Goal: Use online tool/utility: Use online tool/utility

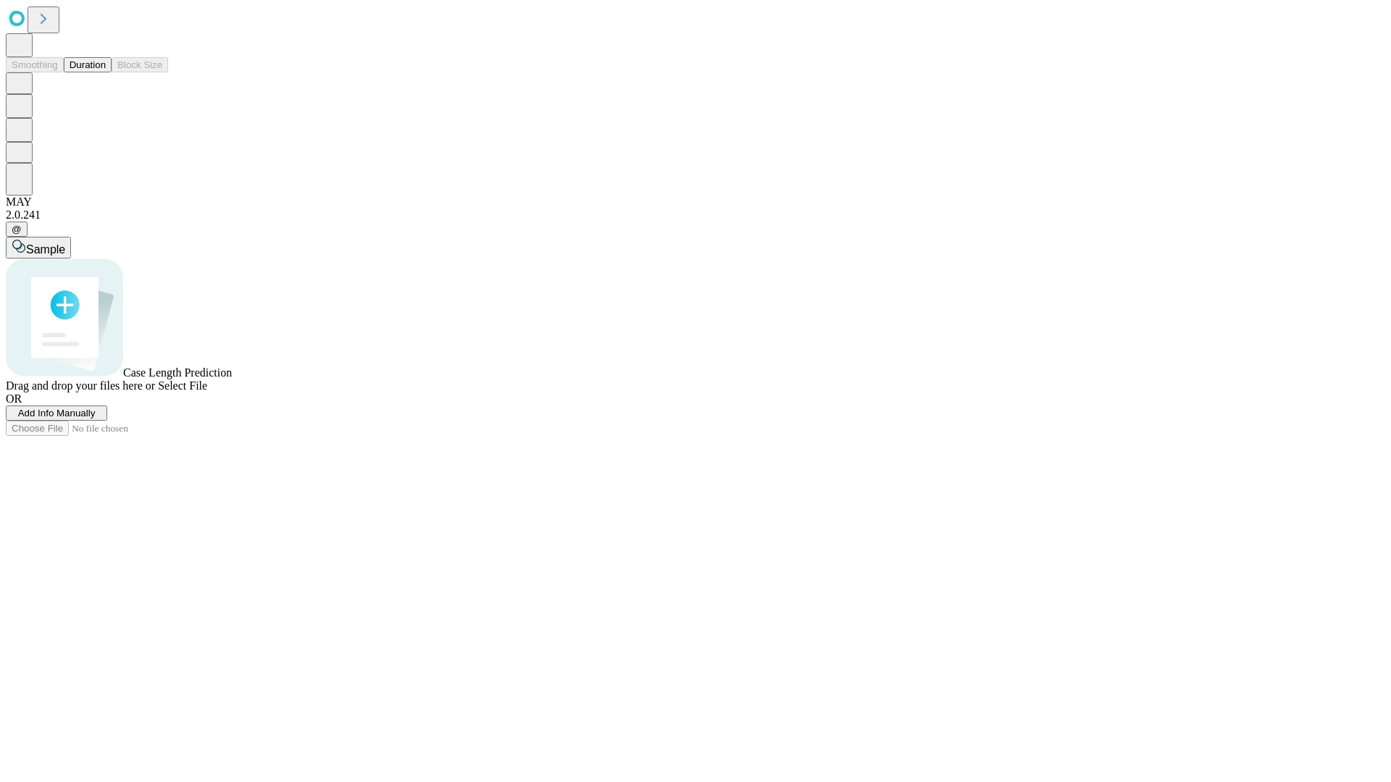
click at [106, 72] on button "Duration" at bounding box center [88, 64] width 48 height 15
click at [96, 419] on span "Add Info Manually" at bounding box center [56, 413] width 77 height 11
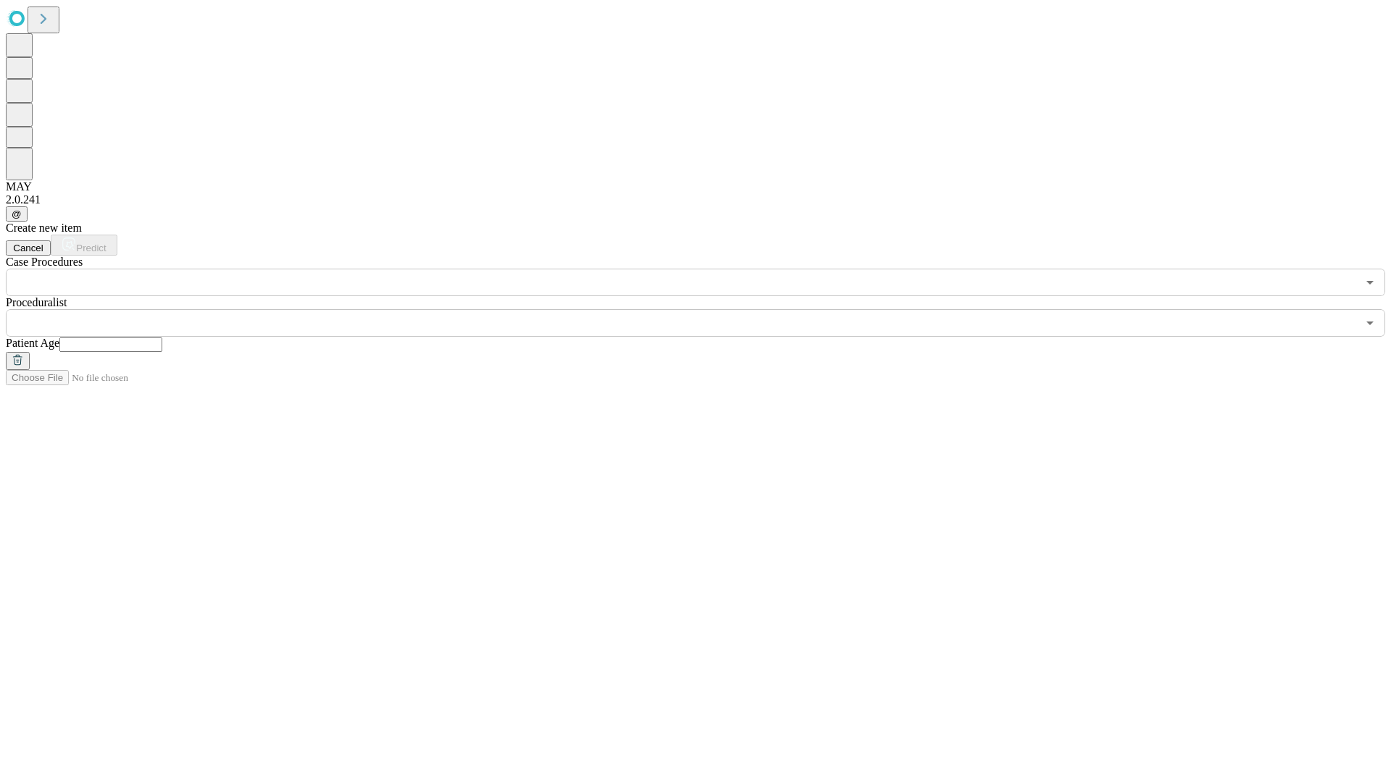
click at [162, 338] on input "text" at bounding box center [110, 345] width 103 height 14
type input "**"
click at [705, 309] on input "text" at bounding box center [681, 323] width 1351 height 28
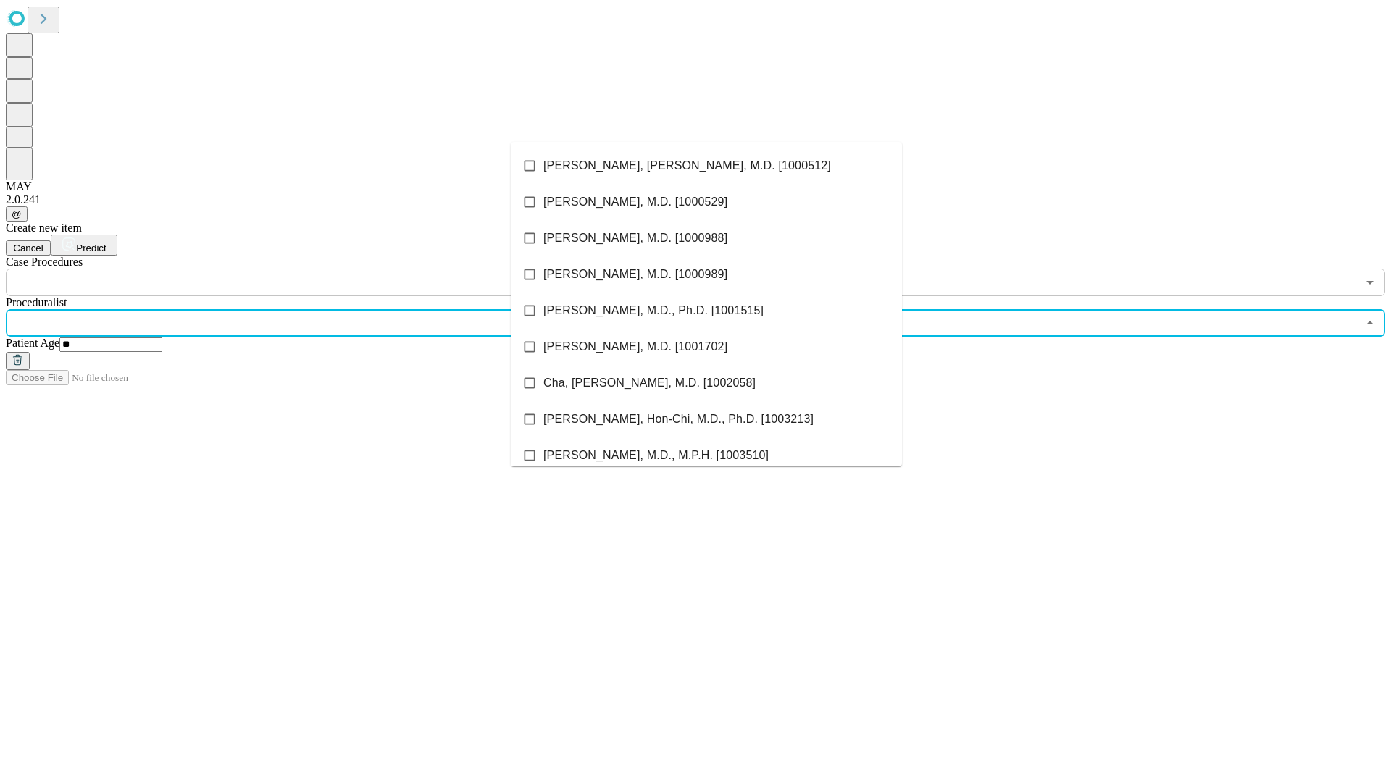
click at [706, 166] on li "[PERSON_NAME], [PERSON_NAME], M.D. [1000512]" at bounding box center [706, 166] width 391 height 36
click at [304, 269] on input "text" at bounding box center [681, 283] width 1351 height 28
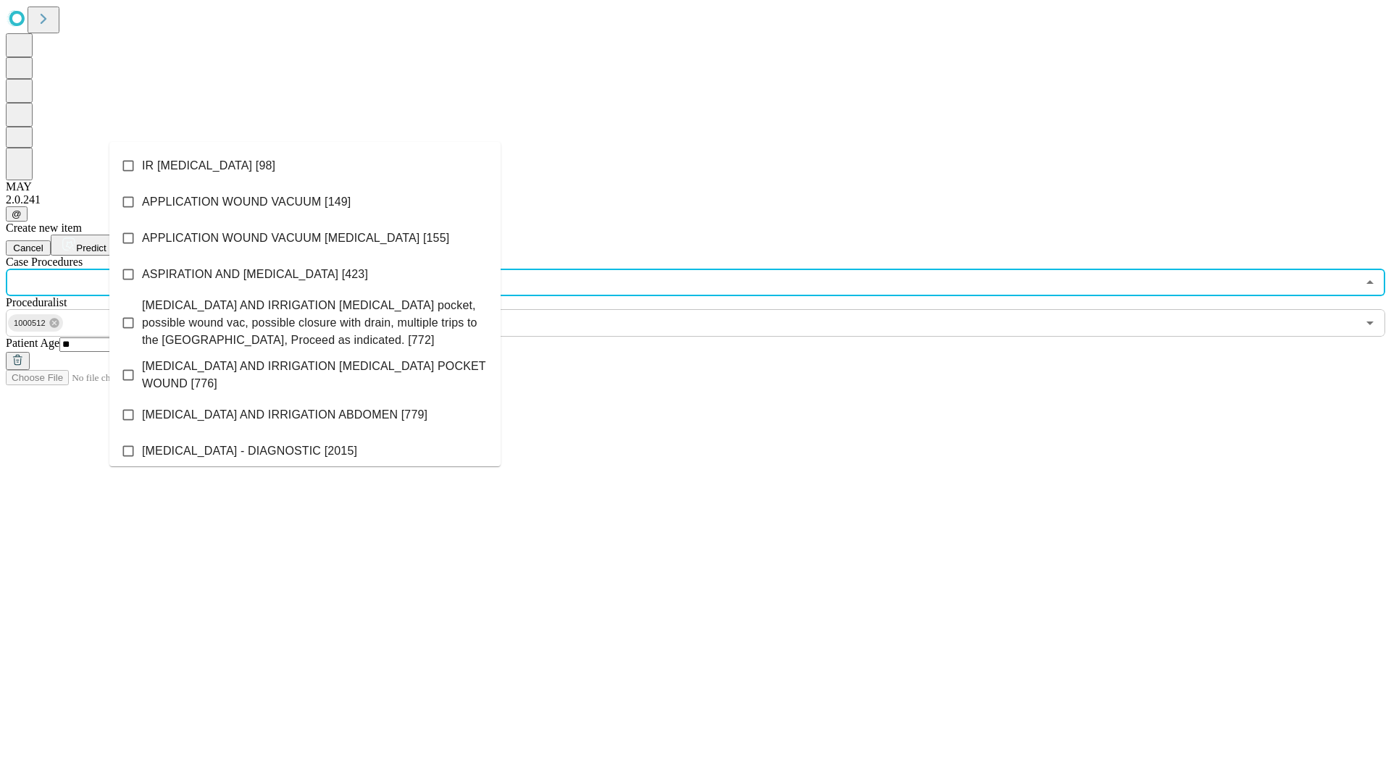
click at [305, 166] on li "IR [MEDICAL_DATA] [98]" at bounding box center [304, 166] width 391 height 36
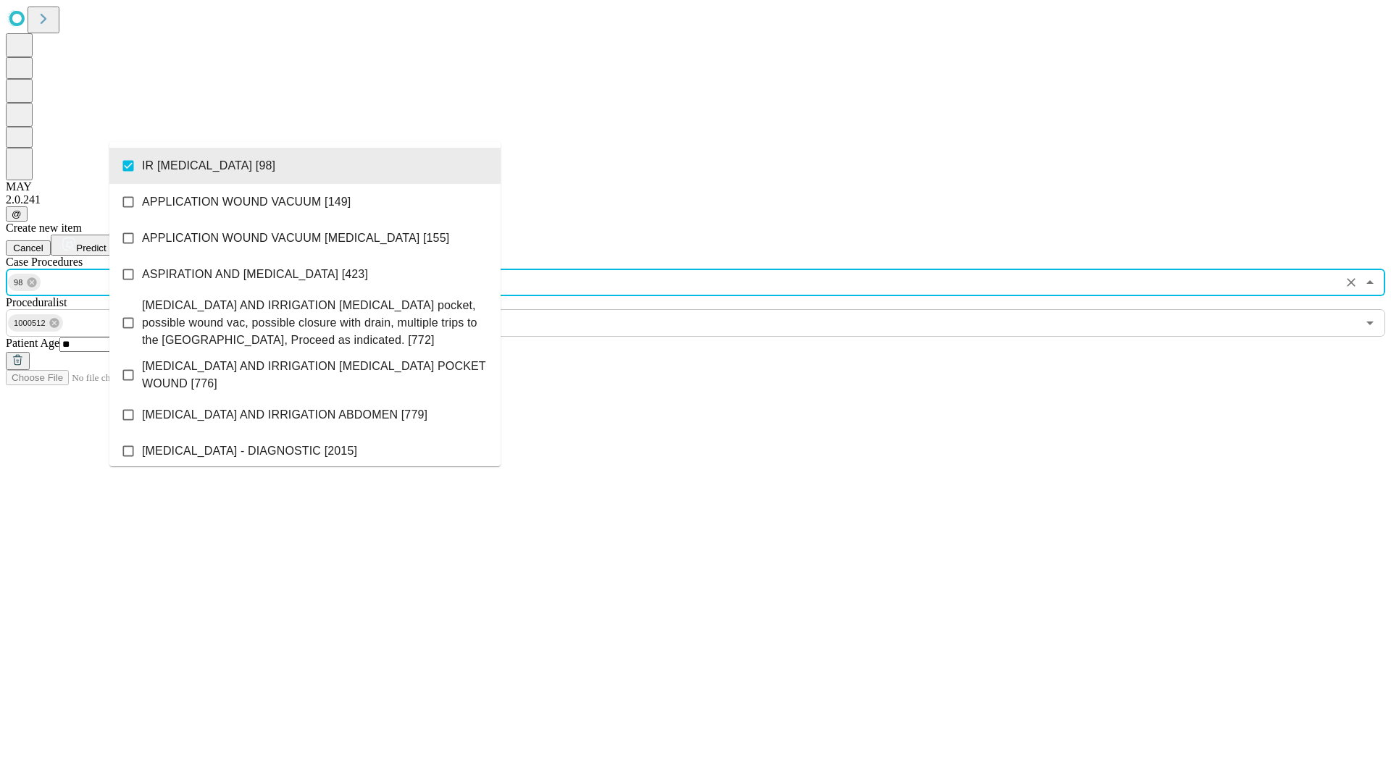
click at [106, 243] on span "Predict" at bounding box center [91, 248] width 30 height 11
